Goal: Information Seeking & Learning: Learn about a topic

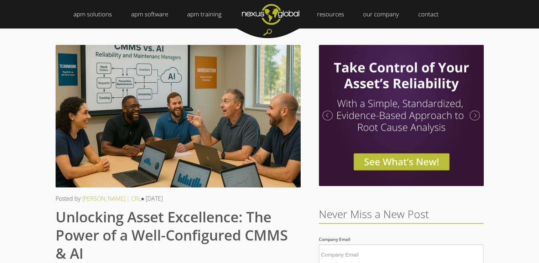
click at [124, 115] on div at bounding box center [178, 116] width 245 height 143
drag, startPoint x: 126, startPoint y: 109, endPoint x: 120, endPoint y: 116, distance: 9.8
click at [121, 117] on div at bounding box center [178, 116] width 245 height 143
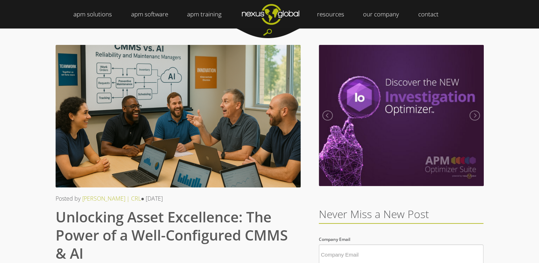
click at [116, 114] on div at bounding box center [178, 116] width 245 height 143
click at [116, 115] on div at bounding box center [178, 116] width 245 height 143
